Goal: Complete application form

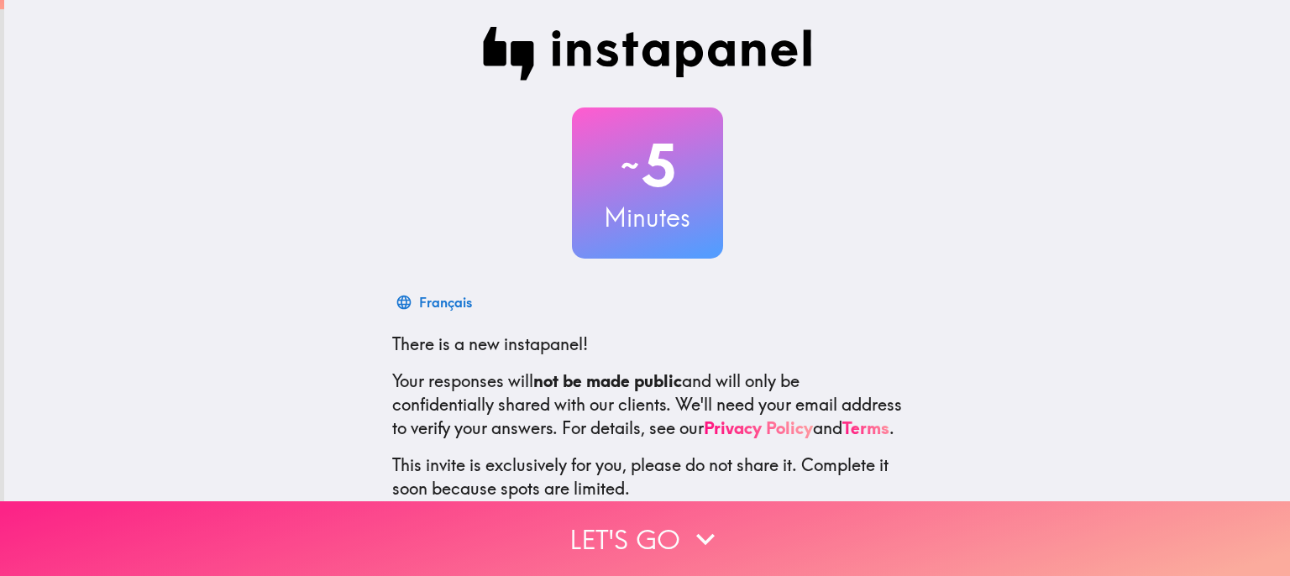
drag, startPoint x: 791, startPoint y: 461, endPoint x: 766, endPoint y: 506, distance: 51.2
click at [768, 502] on div "~ 5 Minutes Français There is a new instapanel! Your responses will not be made…" at bounding box center [645, 288] width 1290 height 576
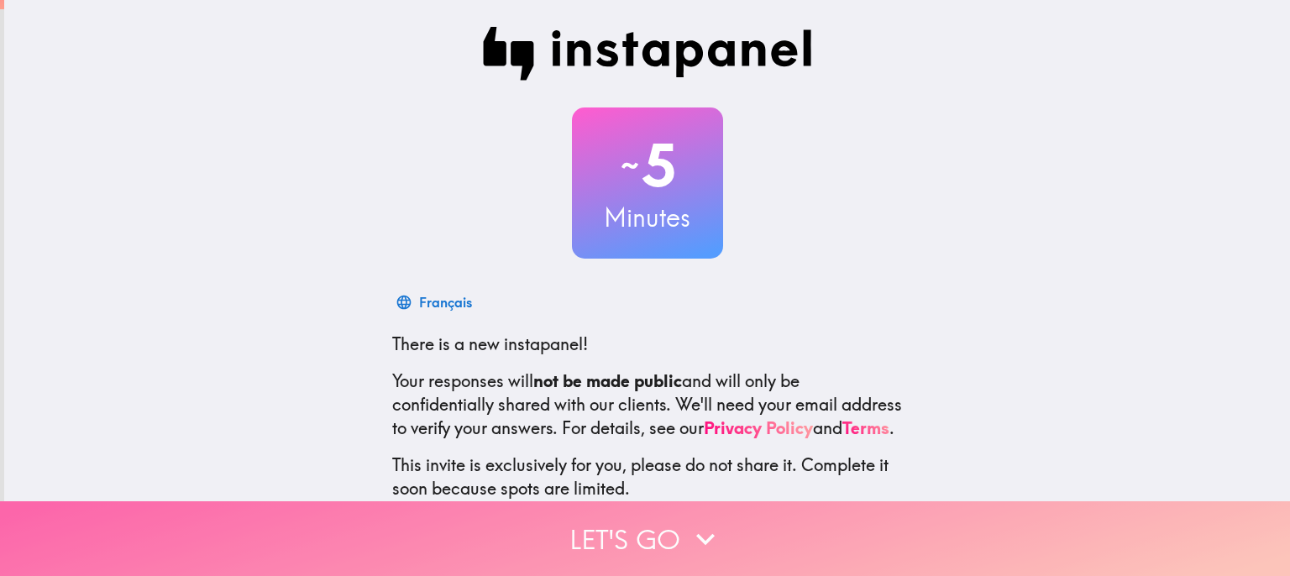
click at [763, 521] on button "Let's go" at bounding box center [645, 539] width 1290 height 75
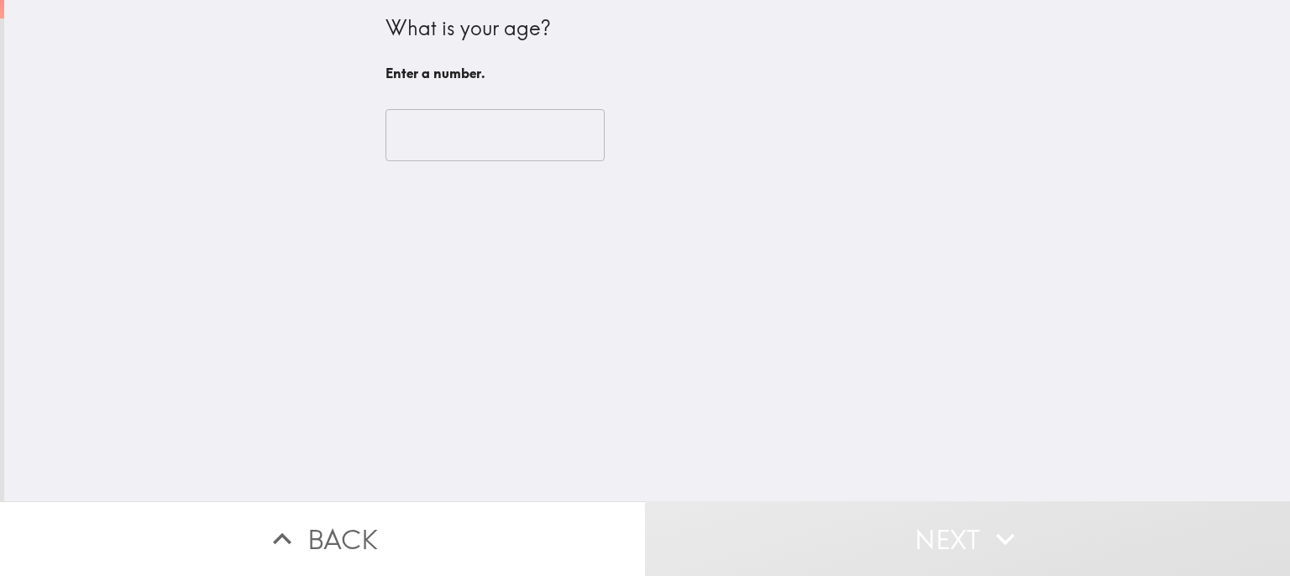
click at [530, 135] on input "number" at bounding box center [495, 135] width 219 height 52
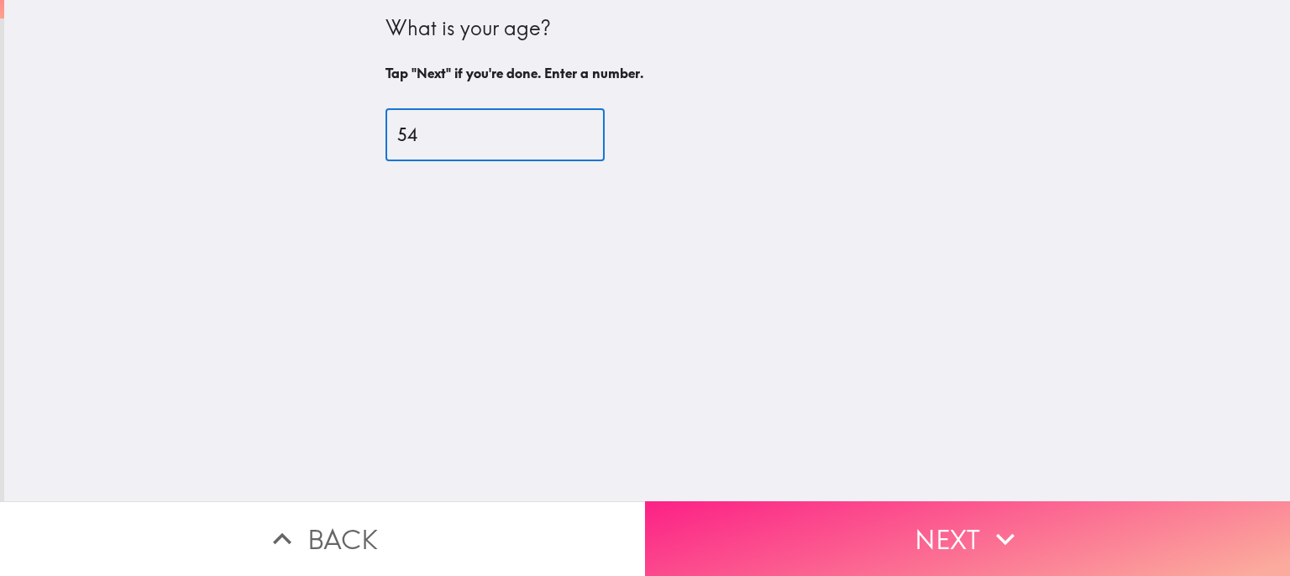
type input "54"
click at [969, 538] on button "Next" at bounding box center [967, 539] width 645 height 75
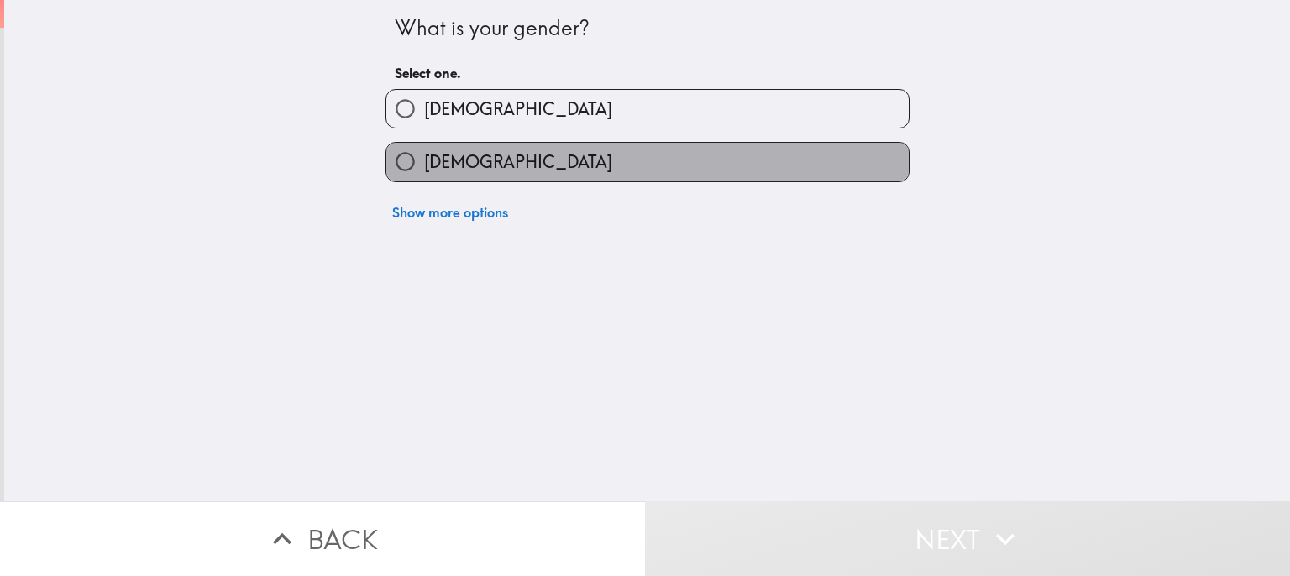
click at [743, 180] on label "[DEMOGRAPHIC_DATA]" at bounding box center [647, 162] width 523 height 38
click at [424, 180] on input "[DEMOGRAPHIC_DATA]" at bounding box center [405, 162] width 38 height 38
radio input "true"
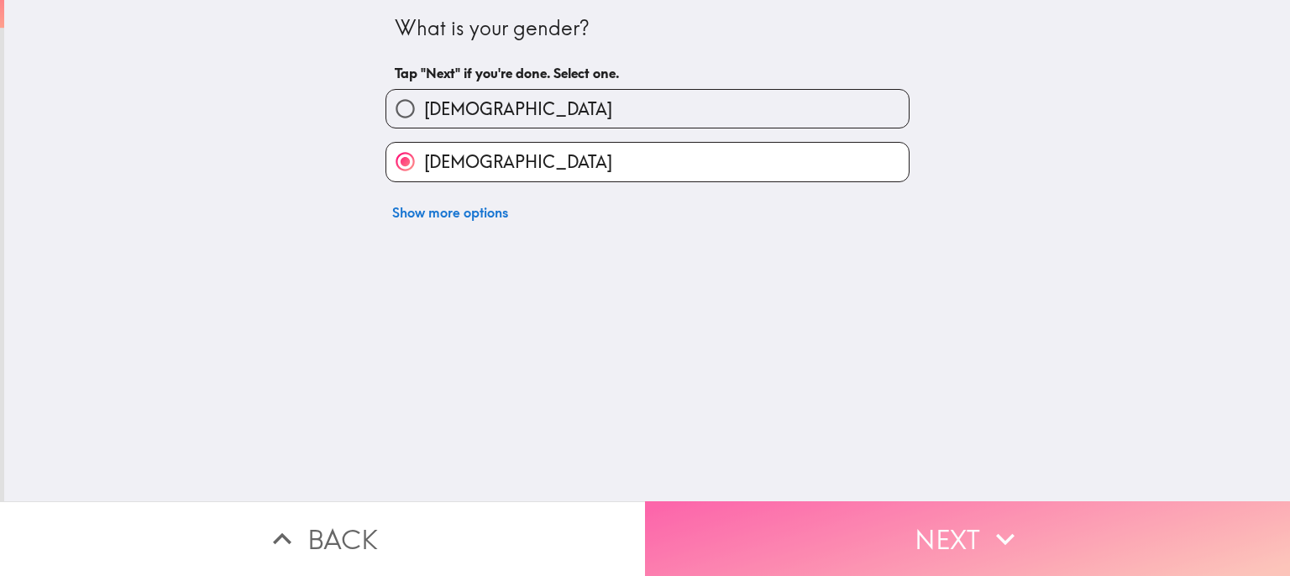
click at [865, 510] on button "Next" at bounding box center [967, 539] width 645 height 75
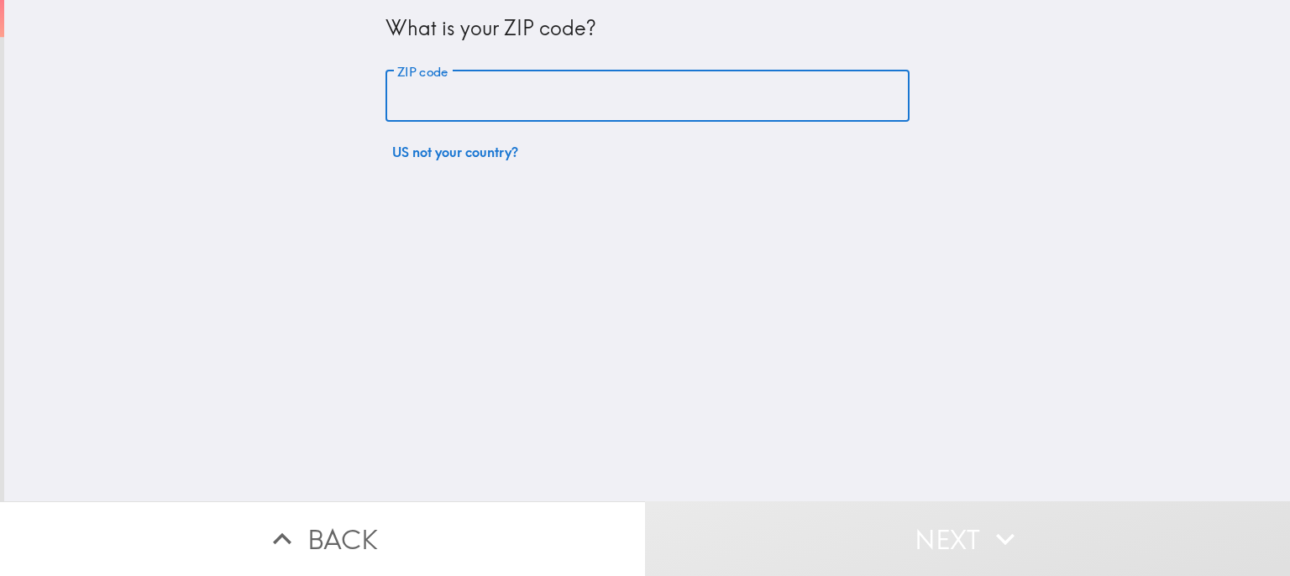
click at [769, 103] on input "ZIP code" at bounding box center [648, 97] width 524 height 52
type input "94040"
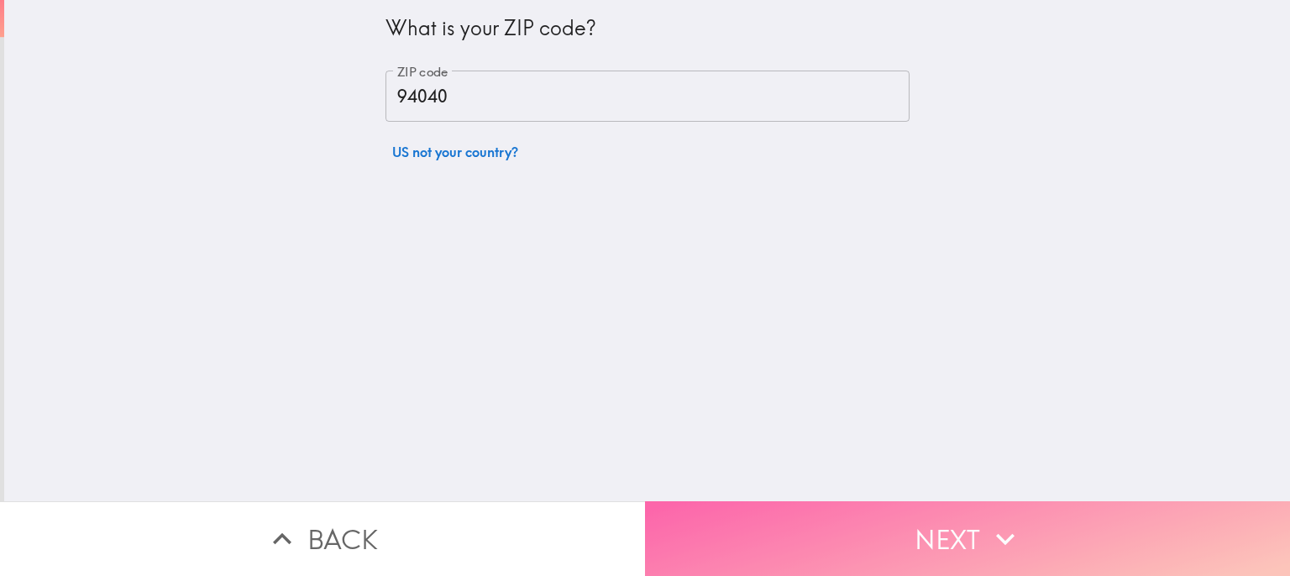
click at [869, 532] on button "Next" at bounding box center [967, 539] width 645 height 75
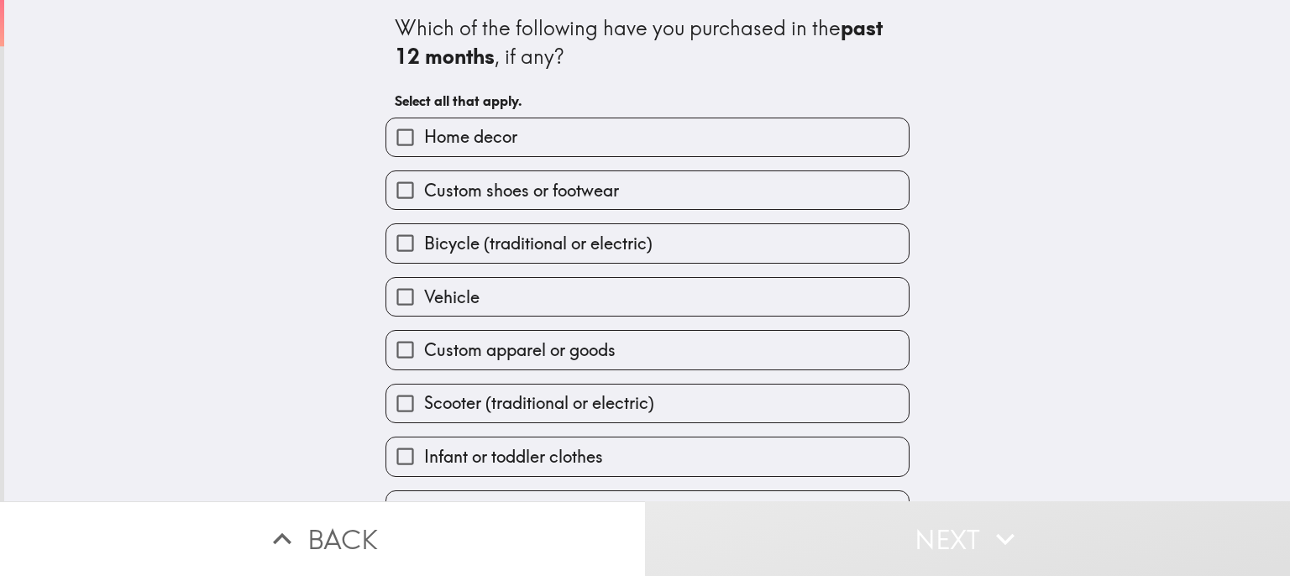
drag, startPoint x: 370, startPoint y: 10, endPoint x: 518, endPoint y: 58, distance: 155.4
click at [563, 199] on div "Which of the following have you purchased in the past 12 months , if any? Selec…" at bounding box center [648, 265] width 538 height 530
click at [428, 26] on div "Which of the following have you purchased in the past 12 months , if any?" at bounding box center [648, 42] width 506 height 56
drag, startPoint x: 428, startPoint y: 26, endPoint x: 646, endPoint y: 60, distance: 220.3
click at [646, 60] on div "Which of the following have you purchased in the past 12 months , if any?" at bounding box center [648, 42] width 506 height 56
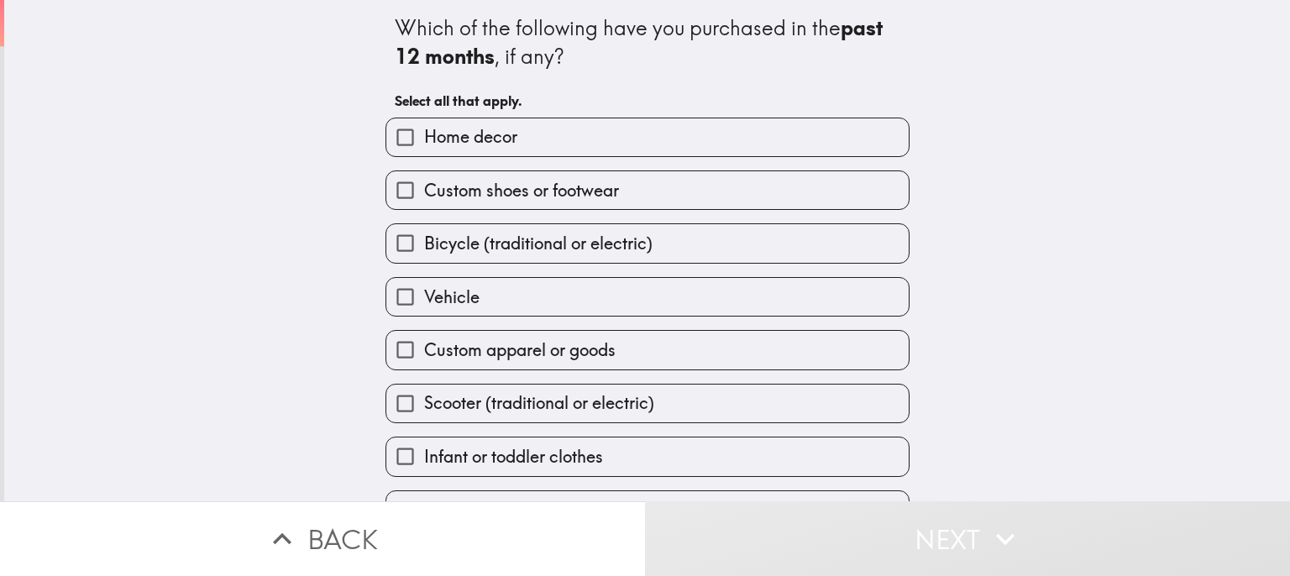
scroll to position [39, 0]
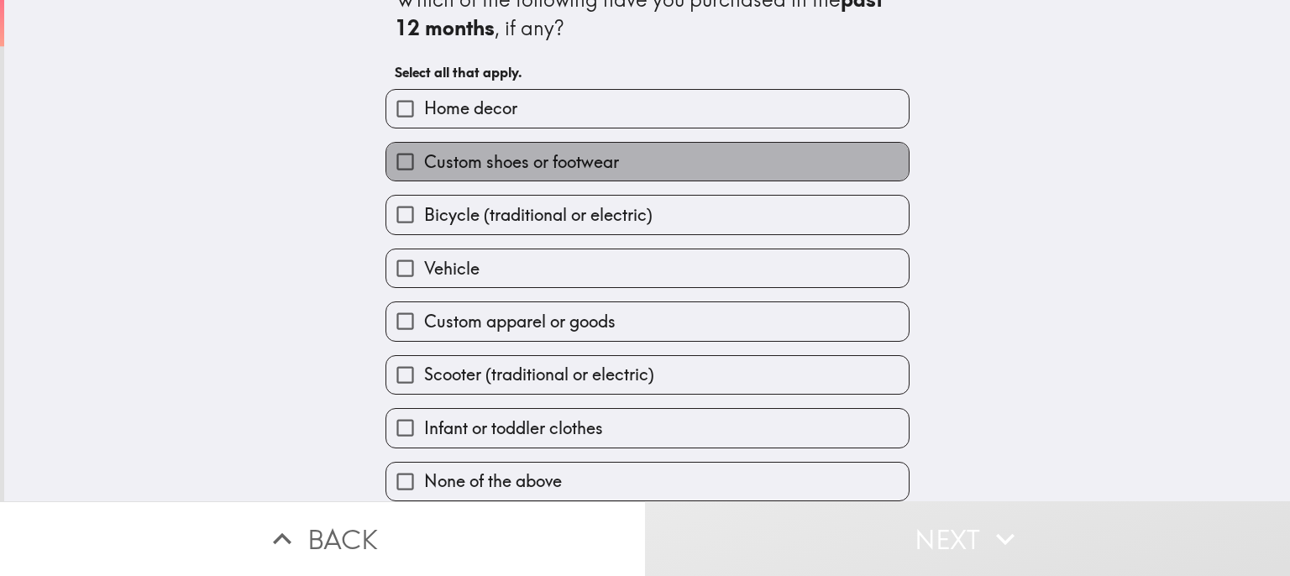
click at [669, 152] on label "Custom shoes or footwear" at bounding box center [647, 162] width 523 height 38
click at [424, 152] on input "Custom shoes or footwear" at bounding box center [405, 162] width 38 height 38
checkbox input "true"
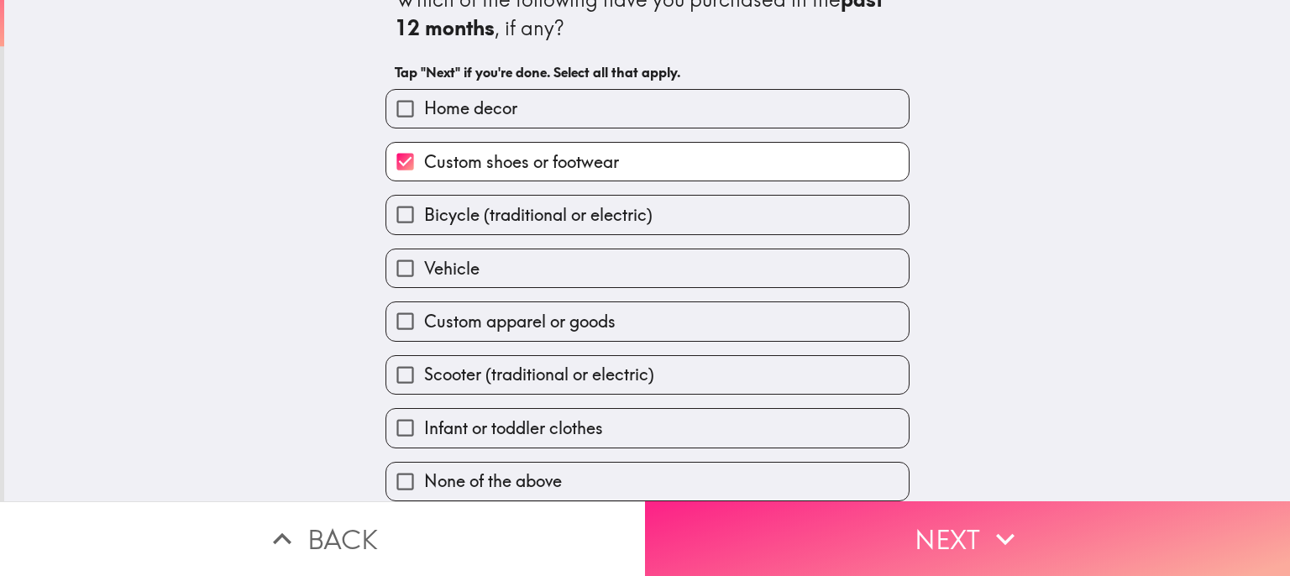
click at [871, 528] on button "Next" at bounding box center [967, 539] width 645 height 75
